Goal: Find specific page/section: Find specific page/section

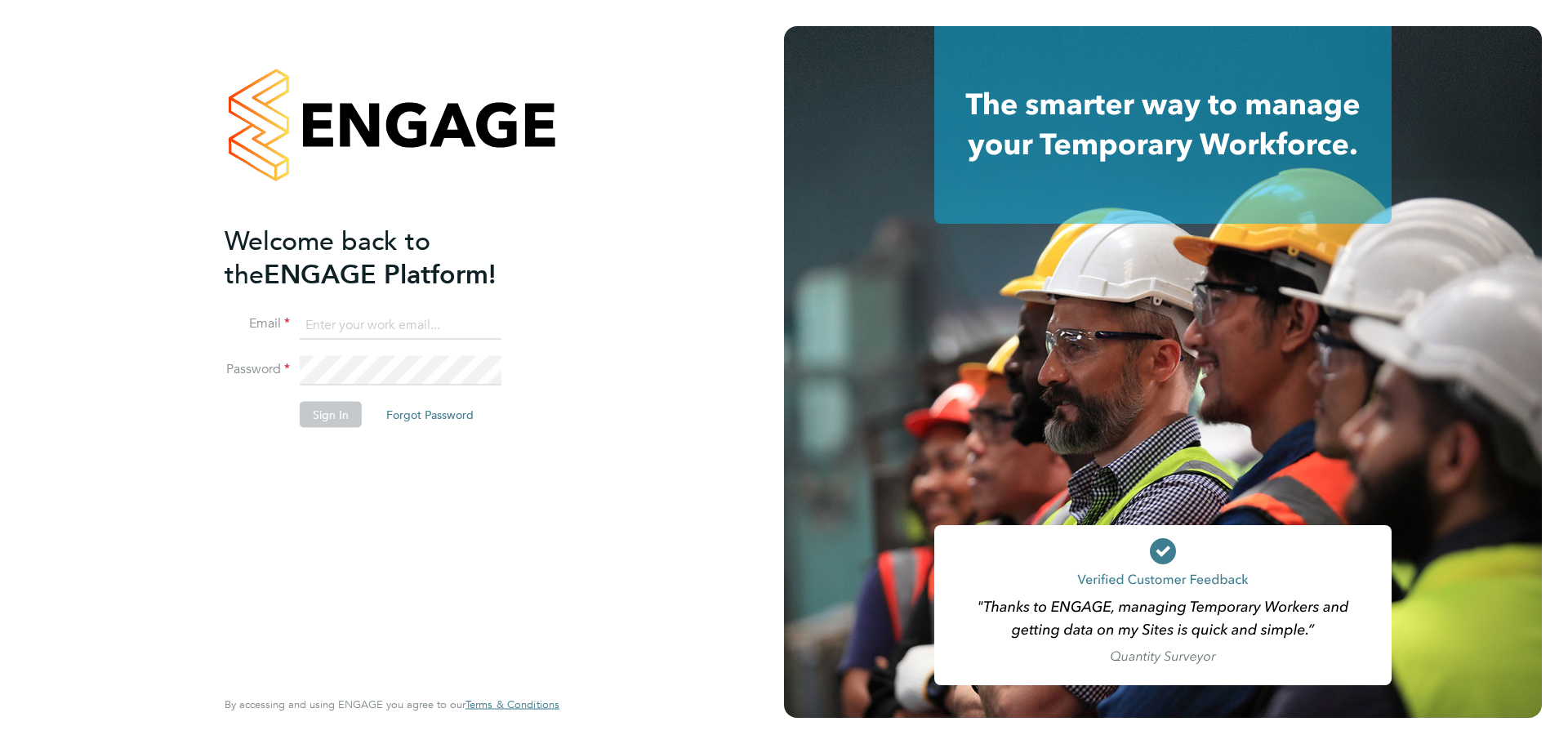
type input "[PERSON_NAME][EMAIL_ADDRESS][PERSON_NAME][PERSON_NAME][DOMAIN_NAME]"
click at [320, 417] on button "Sign In" at bounding box center [331, 414] width 62 height 26
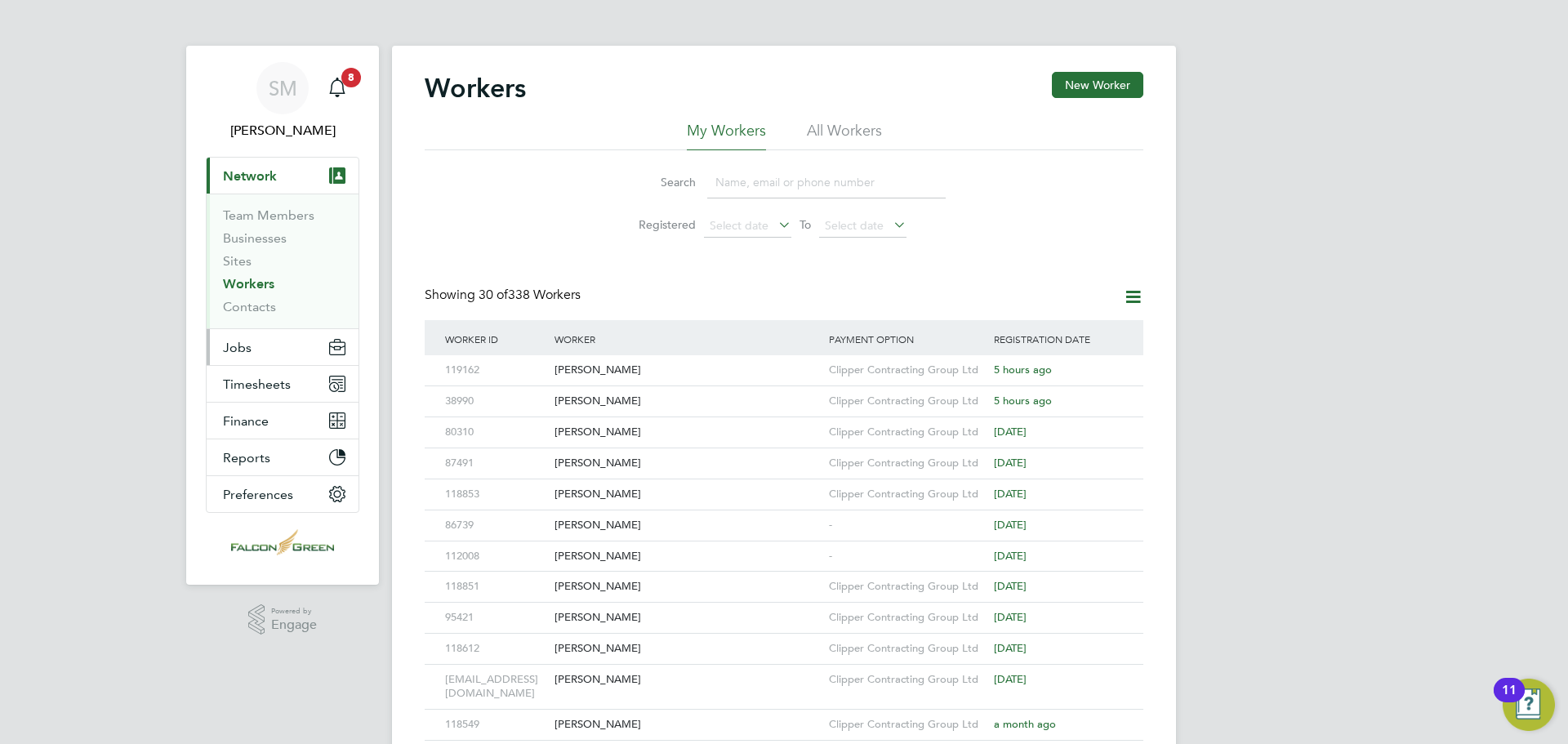
click at [253, 355] on button "Jobs" at bounding box center [283, 347] width 152 height 36
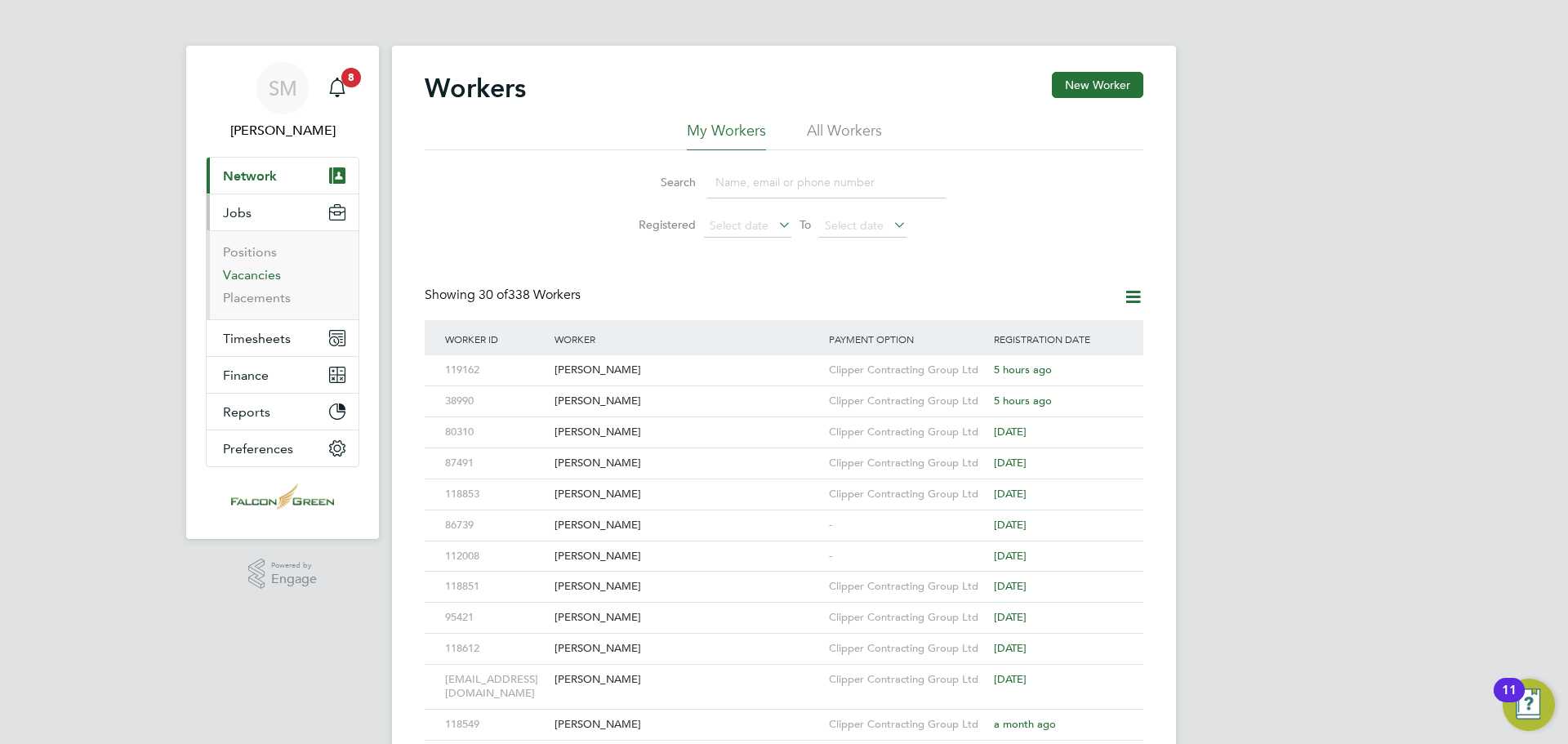
click at [252, 275] on link "Vacancies" at bounding box center [252, 275] width 58 height 15
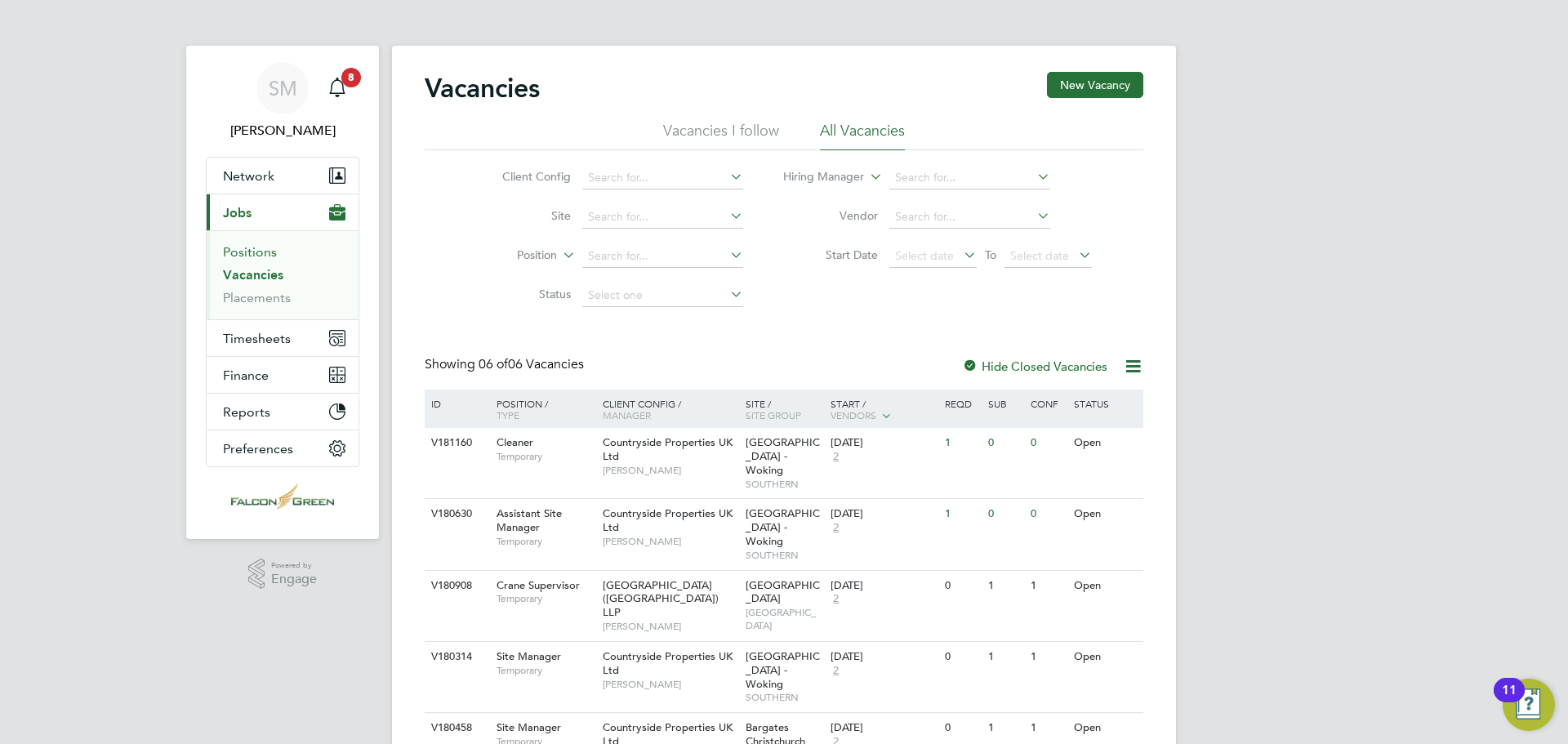
click at [226, 247] on link "Positions" at bounding box center [250, 252] width 54 height 15
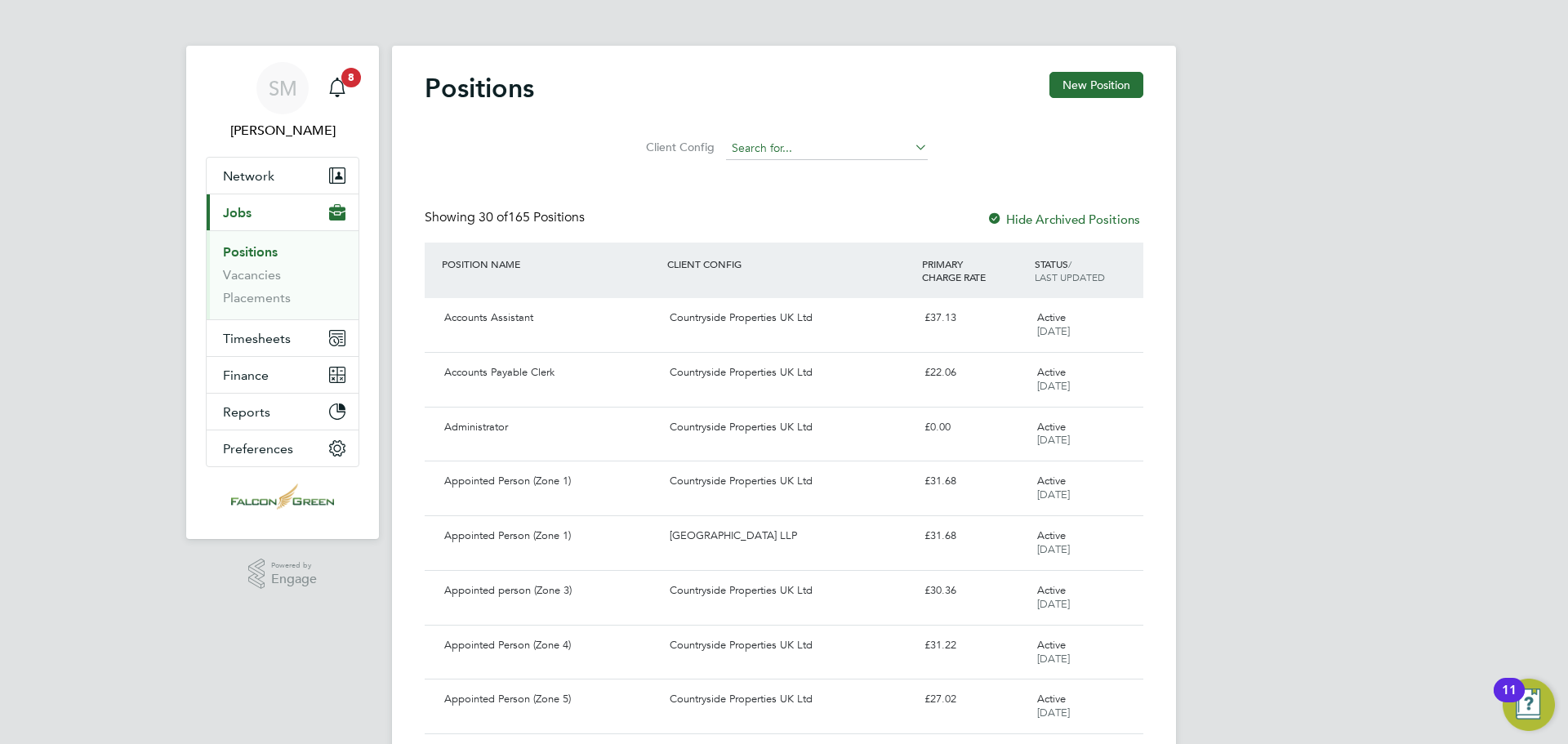
click at [757, 156] on input at bounding box center [826, 149] width 202 height 23
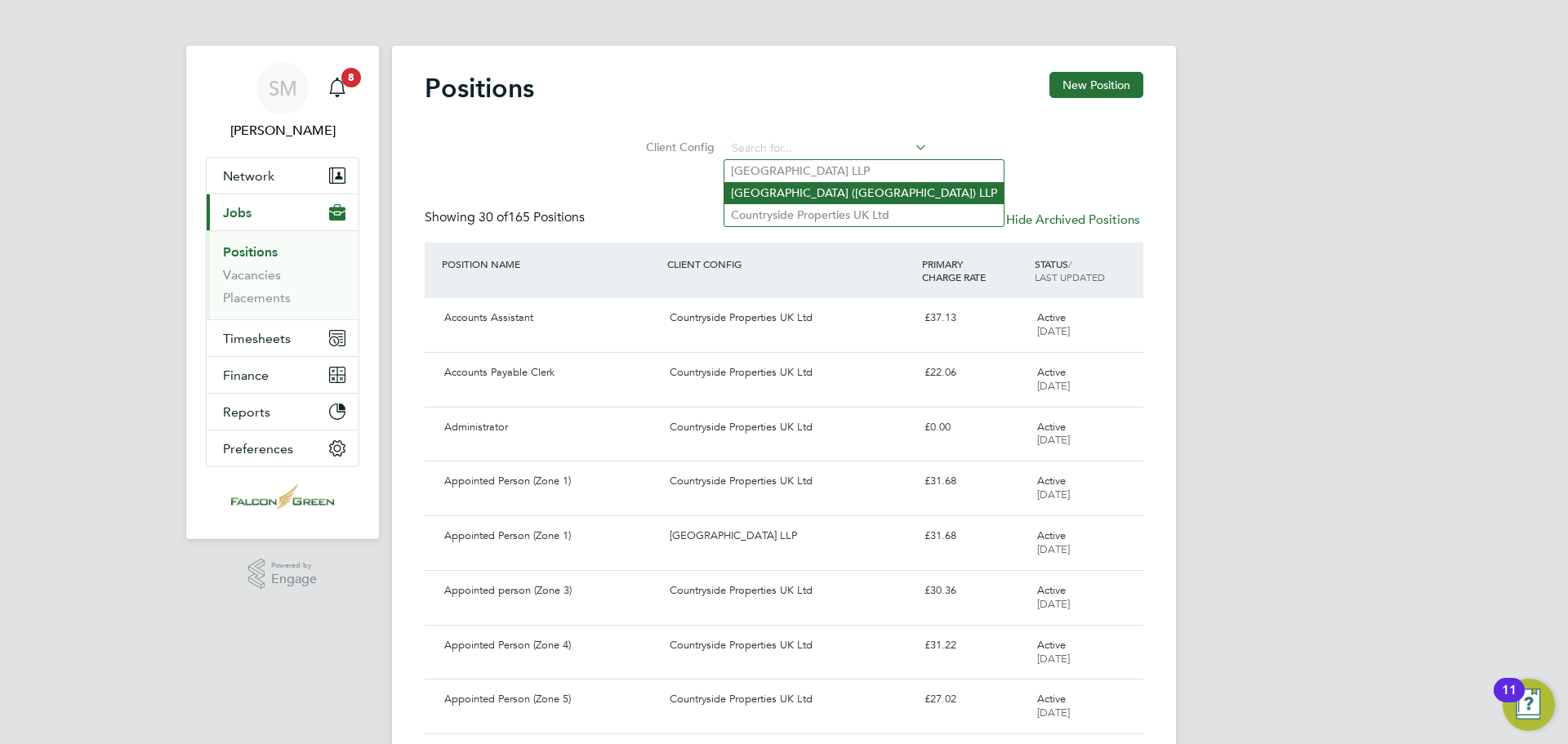
click at [746, 195] on li "Clapham Park (Metropolitan Countryside) LLP" at bounding box center [863, 193] width 279 height 22
type input "Clapham Park (Metropolitan Countryside) LLP"
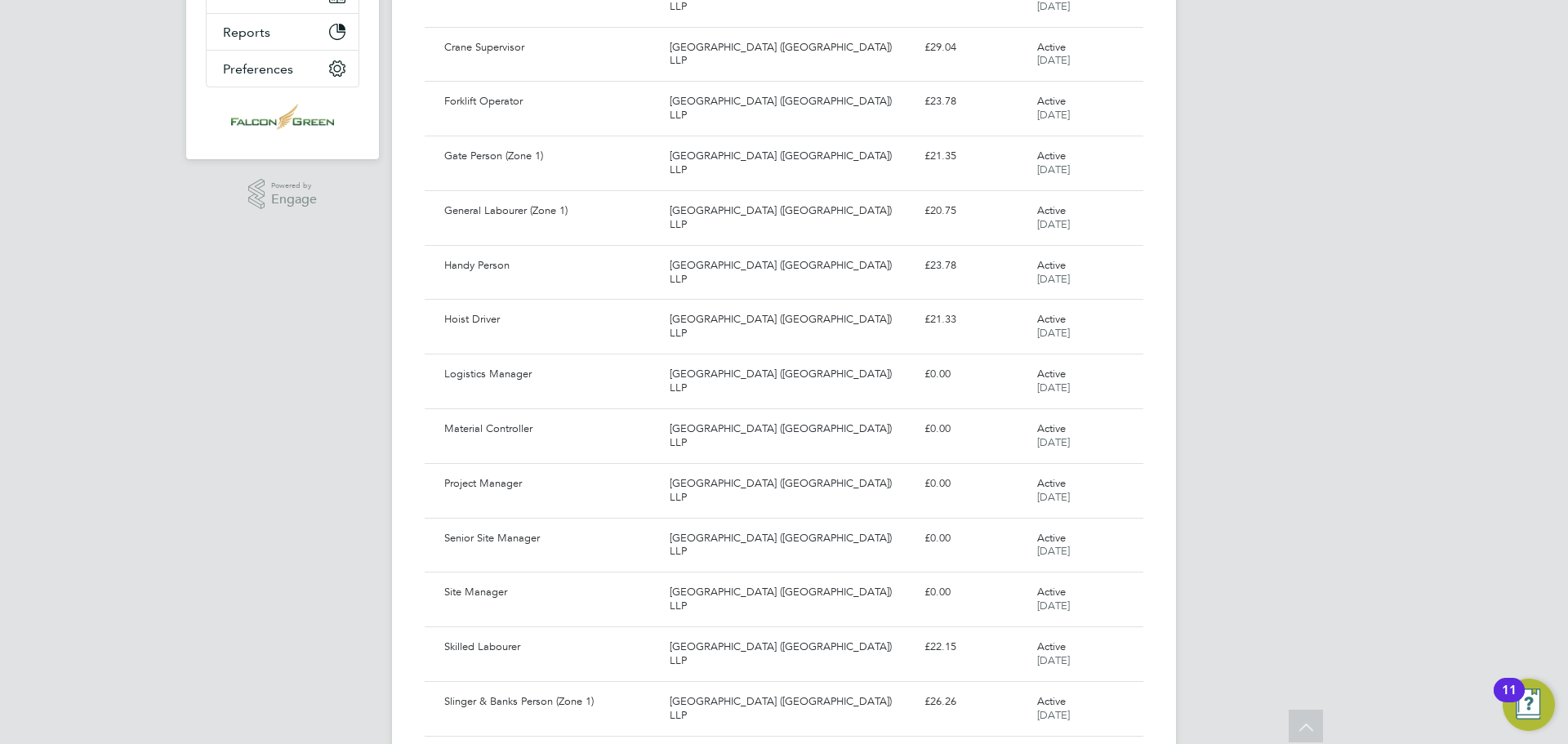
scroll to position [408, 0]
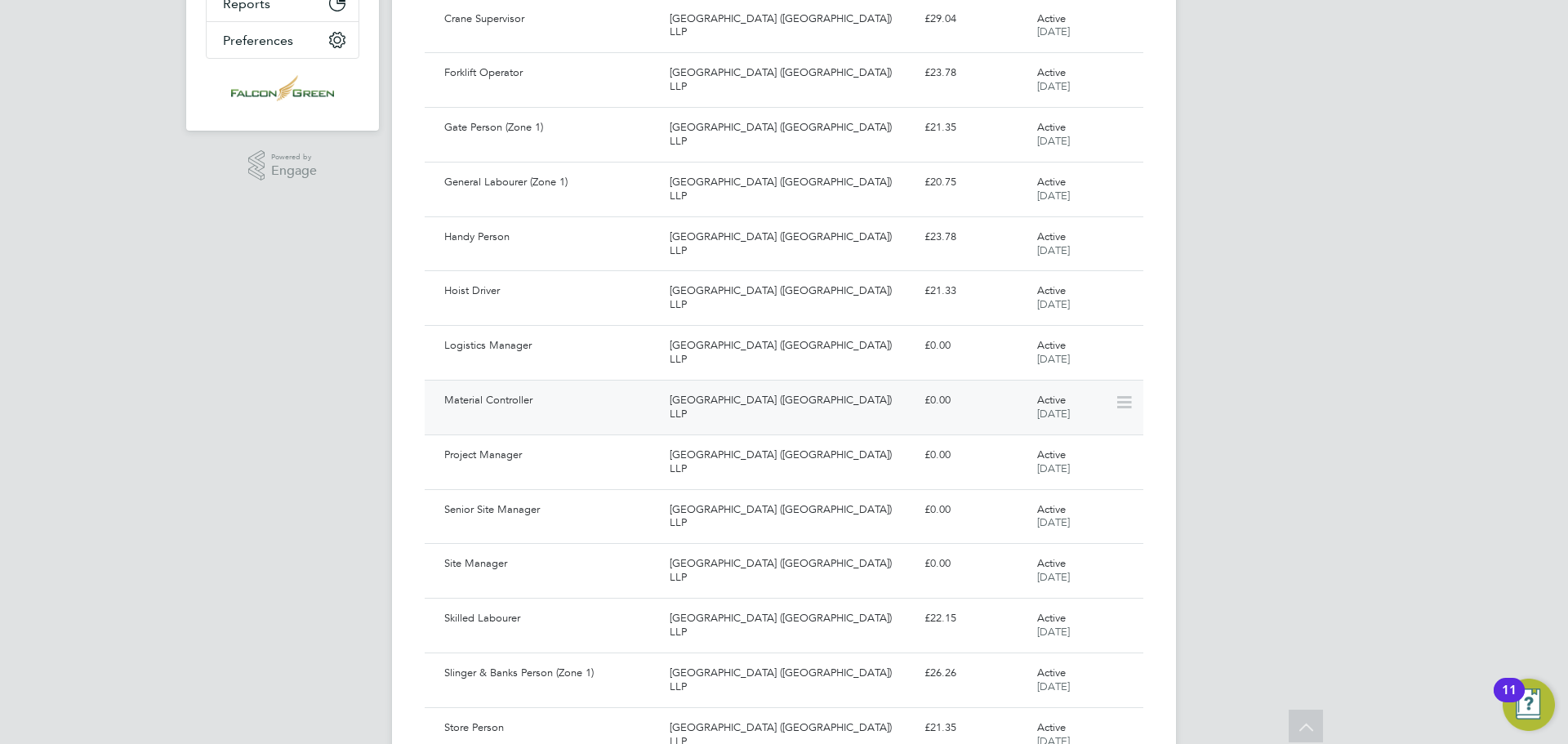
click at [761, 397] on div "Clapham Park (Metropolitan Countryside) LLP" at bounding box center [790, 408] width 254 height 41
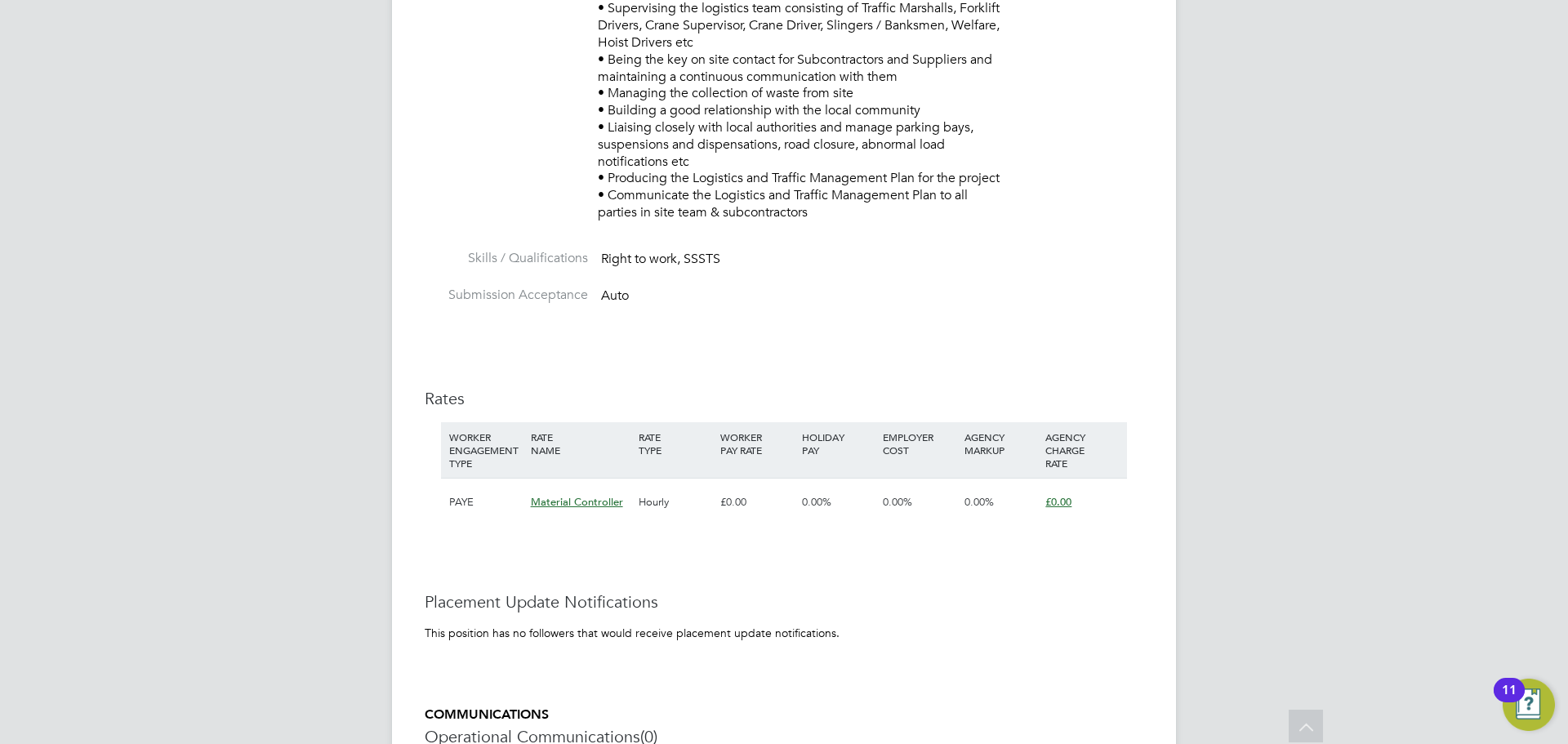
scroll to position [341, 0]
